Goal: Browse casually

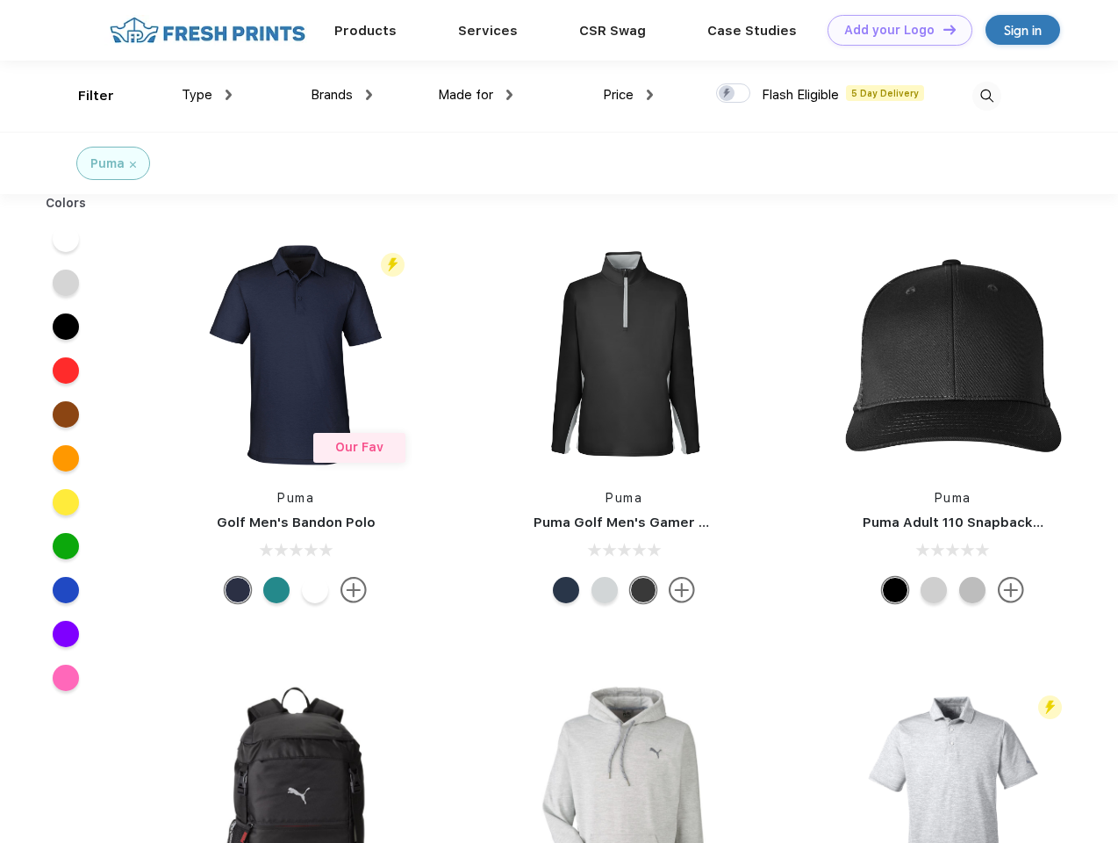
click at [893, 30] on link "Add your Logo Design Tool" at bounding box center [900, 30] width 145 height 31
click at [0, 0] on div "Design Tool" at bounding box center [0, 0] width 0 height 0
click at [942, 29] on link "Add your Logo Design Tool" at bounding box center [900, 30] width 145 height 31
click at [84, 96] on div "Filter" at bounding box center [96, 96] width 36 height 20
click at [207, 95] on span "Type" at bounding box center [197, 95] width 31 height 16
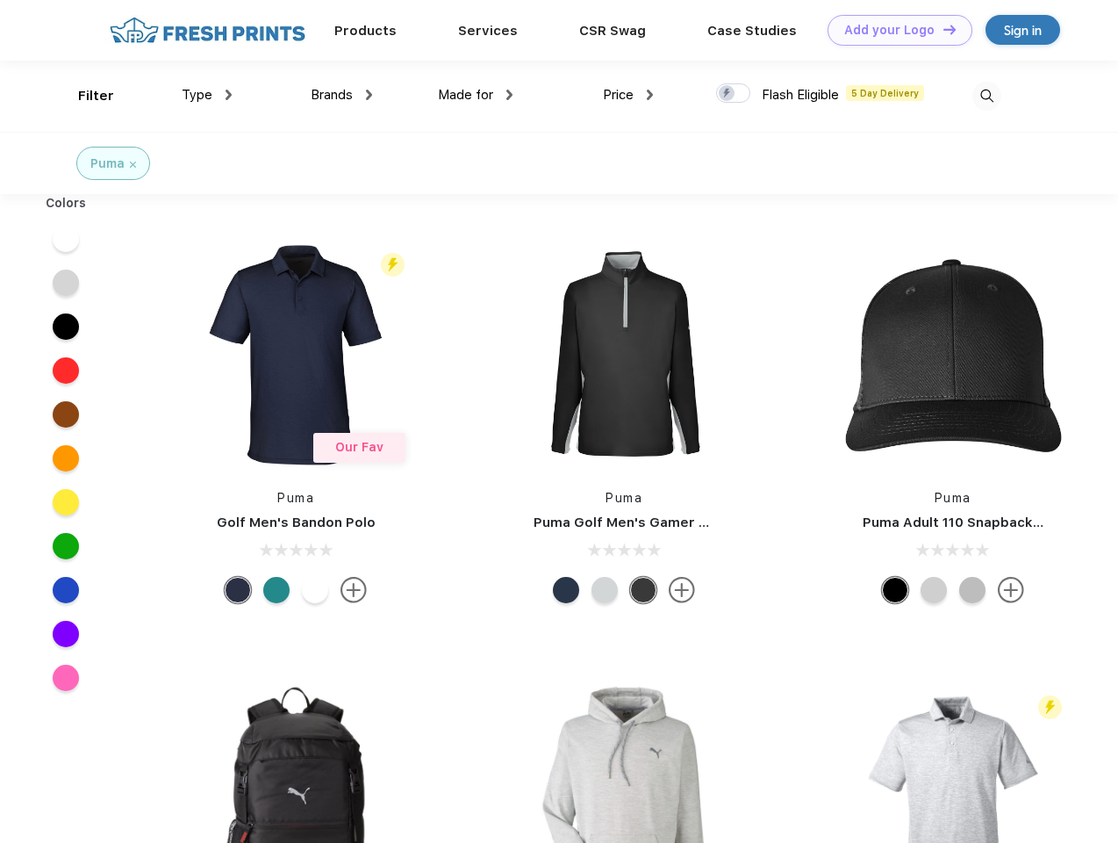
click at [341, 95] on span "Brands" at bounding box center [332, 95] width 42 height 16
click at [476, 95] on span "Made for" at bounding box center [465, 95] width 55 height 16
click at [628, 95] on span "Price" at bounding box center [618, 95] width 31 height 16
click at [734, 94] on div at bounding box center [733, 92] width 34 height 19
click at [728, 94] on input "checkbox" at bounding box center [721, 88] width 11 height 11
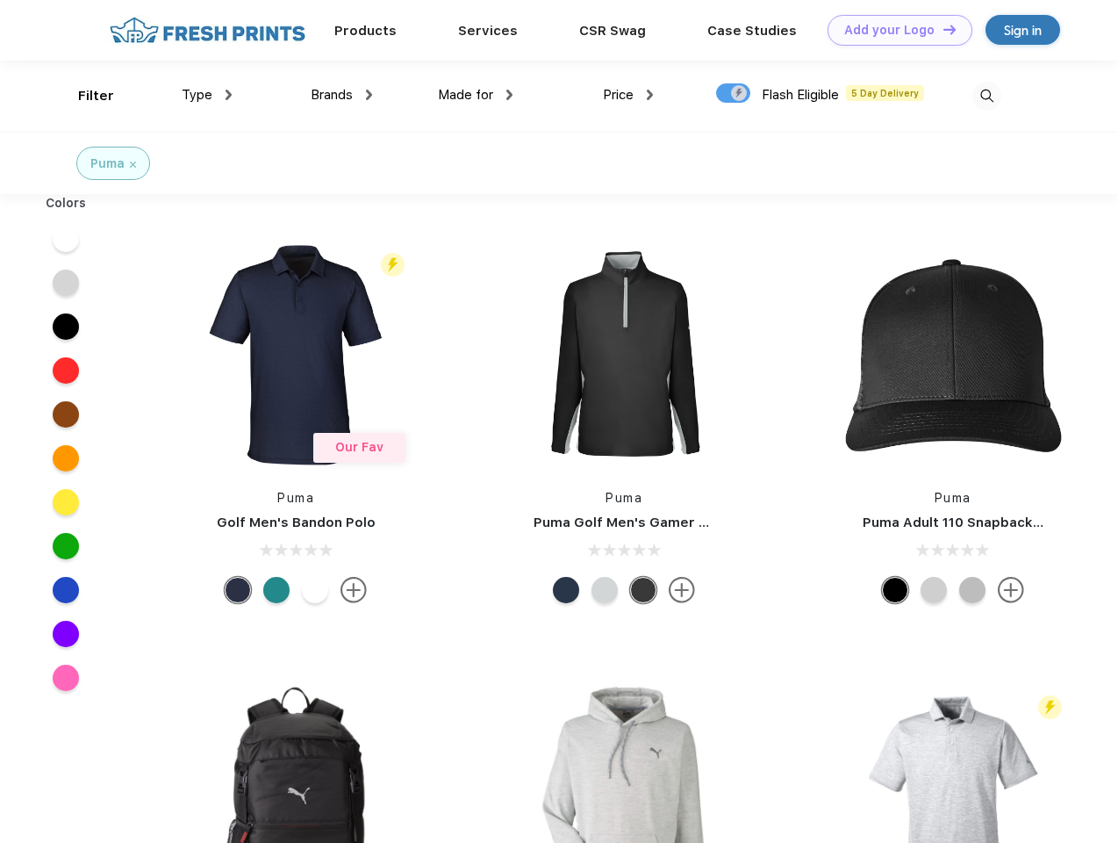
click at [987, 96] on img at bounding box center [986, 96] width 29 height 29
